Goal: Go to known website: Go to known website

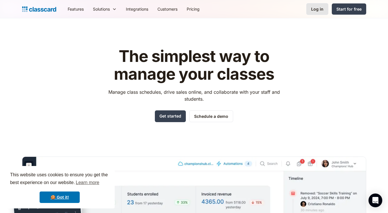
click at [314, 8] on div "Log in" at bounding box center [317, 9] width 12 height 6
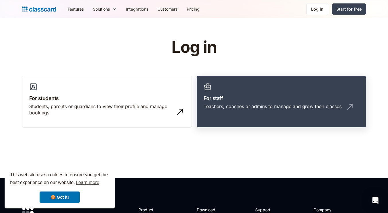
drag, startPoint x: 0, startPoint y: 0, endPoint x: 290, endPoint y: 98, distance: 306.1
click at [290, 98] on h3 "For staff" at bounding box center [280, 98] width 155 height 8
